Goal: Information Seeking & Learning: Learn about a topic

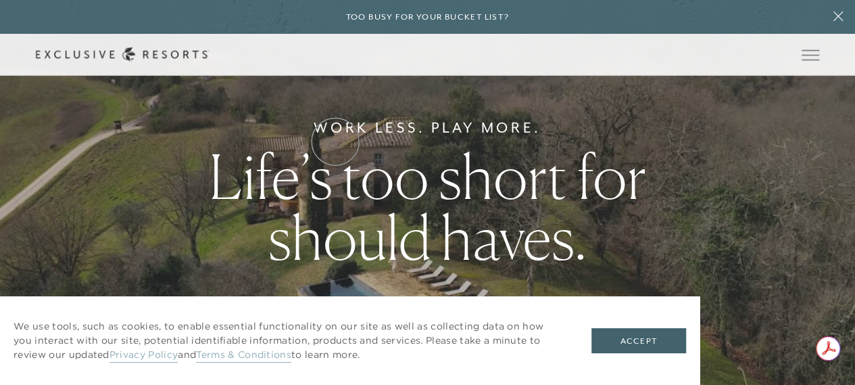
click at [0, 0] on link "Residence Collection" at bounding box center [0, 0] width 0 height 0
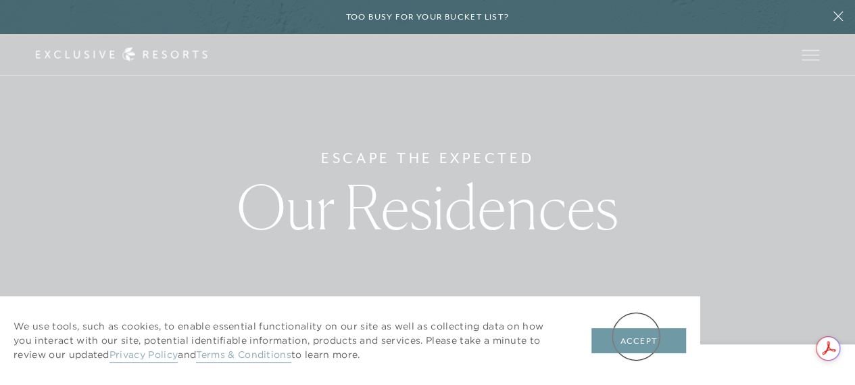
click at [636, 336] on button "Accept" at bounding box center [639, 341] width 95 height 26
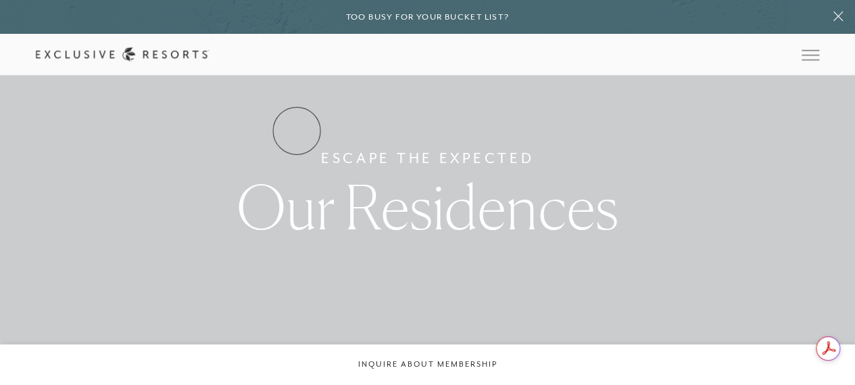
click at [0, 0] on link "Residence Collection" at bounding box center [0, 0] width 0 height 0
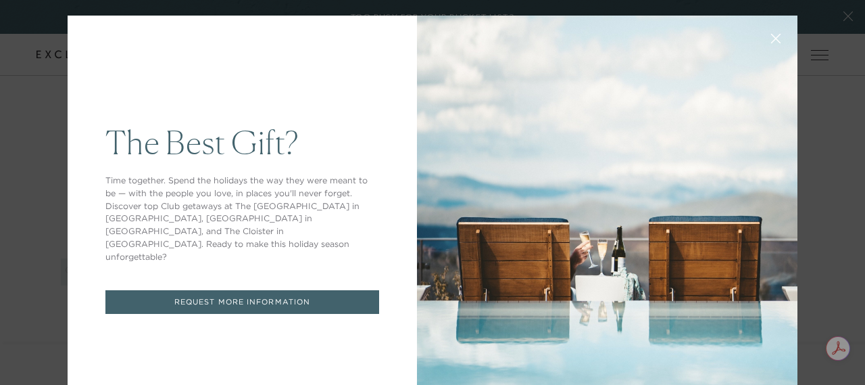
click at [771, 41] on icon at bounding box center [776, 39] width 10 height 10
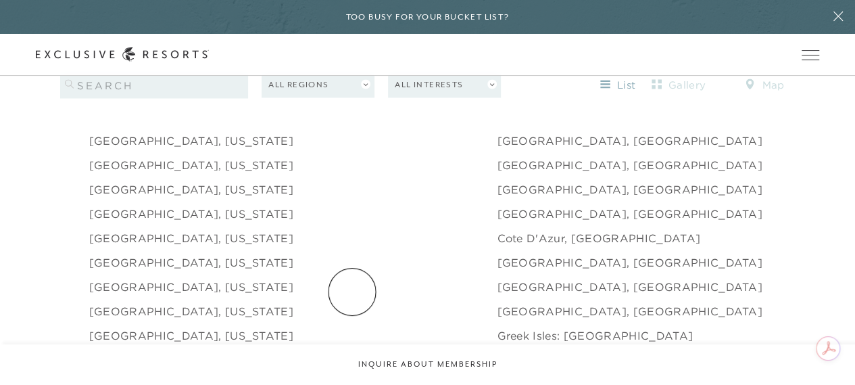
scroll to position [1122, 0]
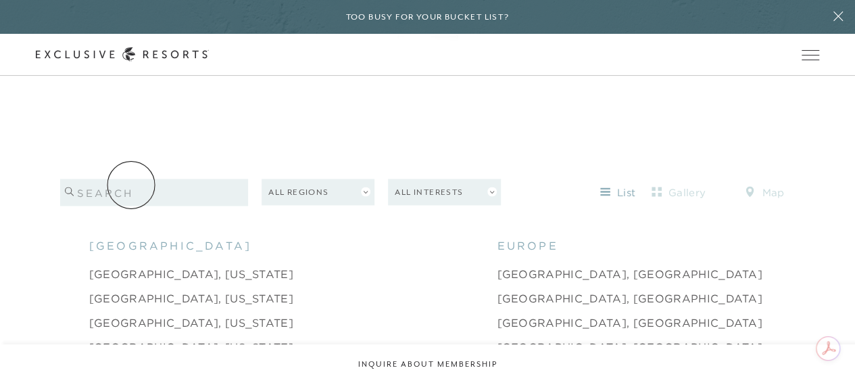
click at [131, 185] on input "search" at bounding box center [154, 191] width 189 height 27
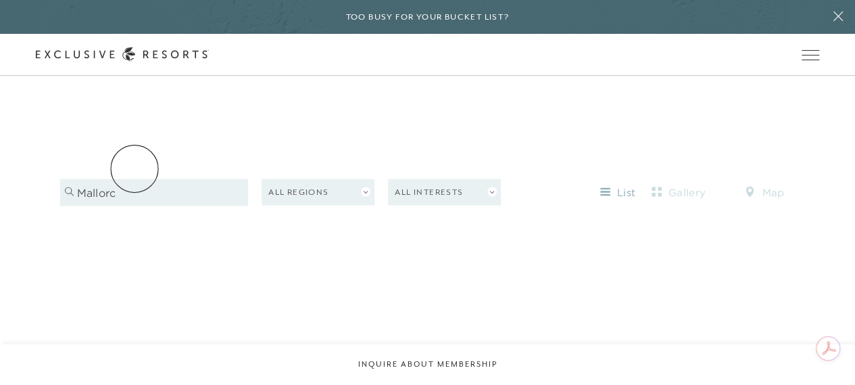
click at [135, 178] on input "mallorc" at bounding box center [154, 191] width 189 height 27
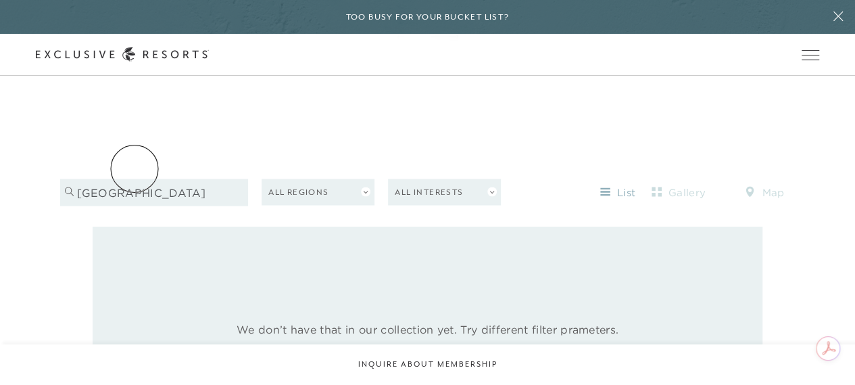
type input "[GEOGRAPHIC_DATA]"
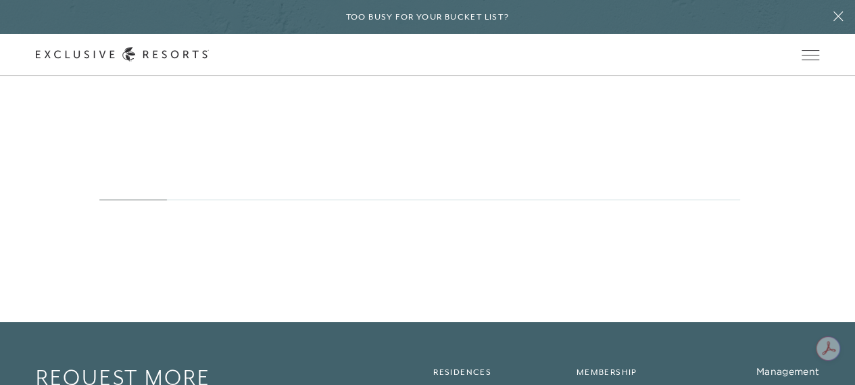
scroll to position [7684, 0]
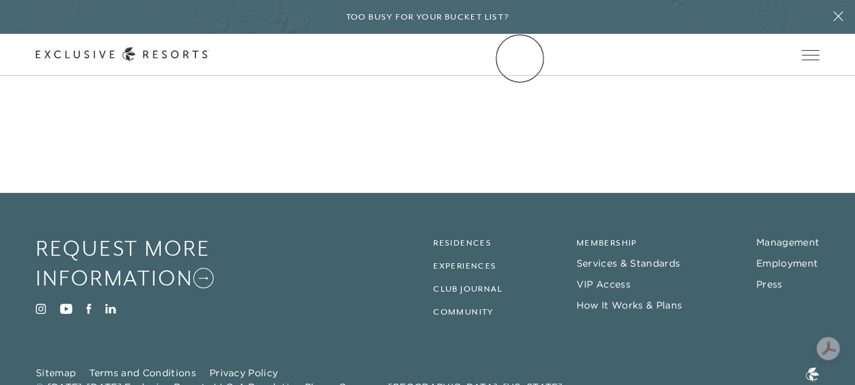
click at [0, 0] on link "Community" at bounding box center [0, 0] width 0 height 0
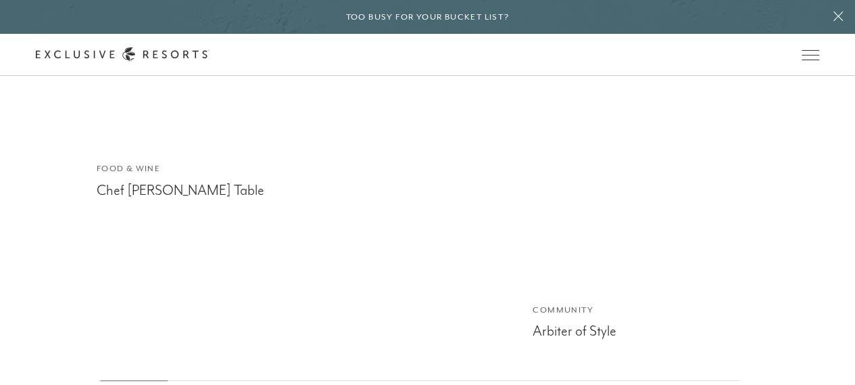
scroll to position [3061, 0]
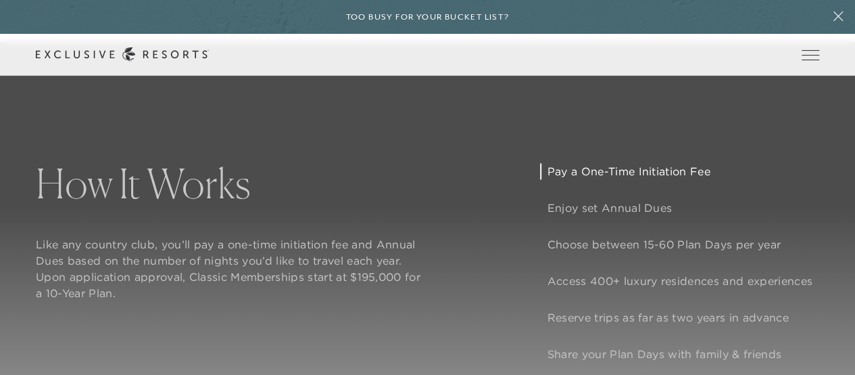
scroll to position [828, 0]
